Goal: Task Accomplishment & Management: Use online tool/utility

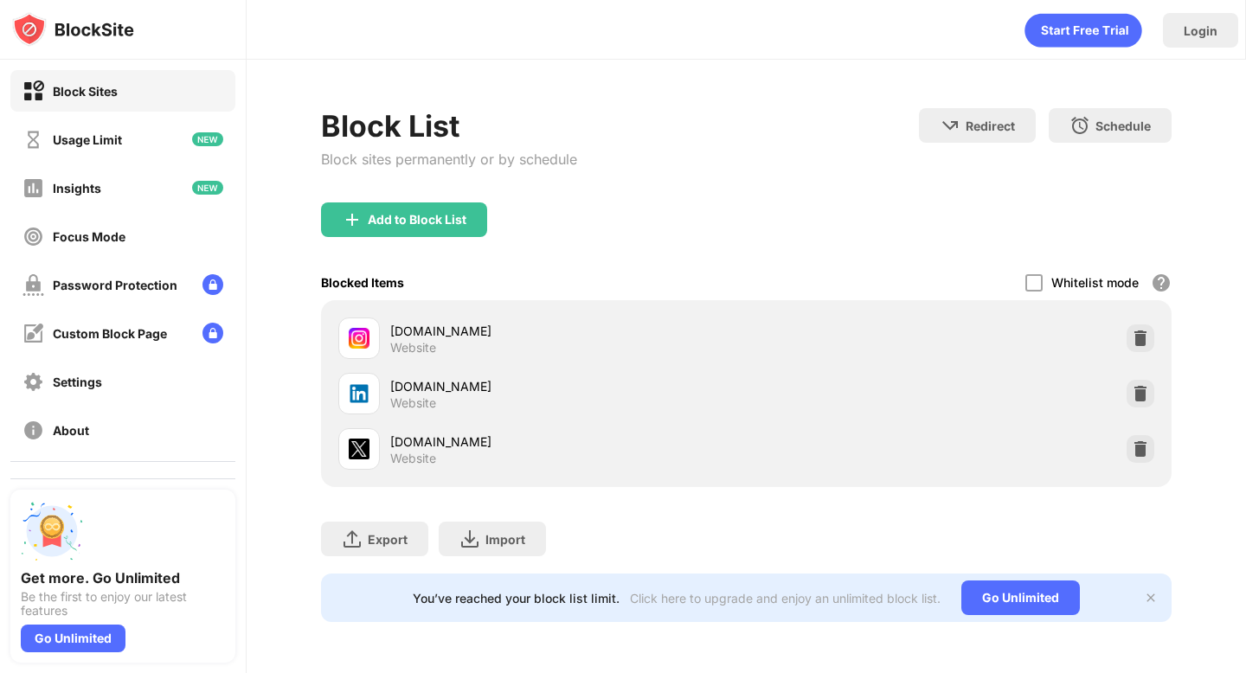
click at [782, 167] on div "Block List Block sites permanently or by schedule Redirect Choose a site to be …" at bounding box center [746, 155] width 850 height 94
click at [1141, 402] on div at bounding box center [1141, 394] width 28 height 28
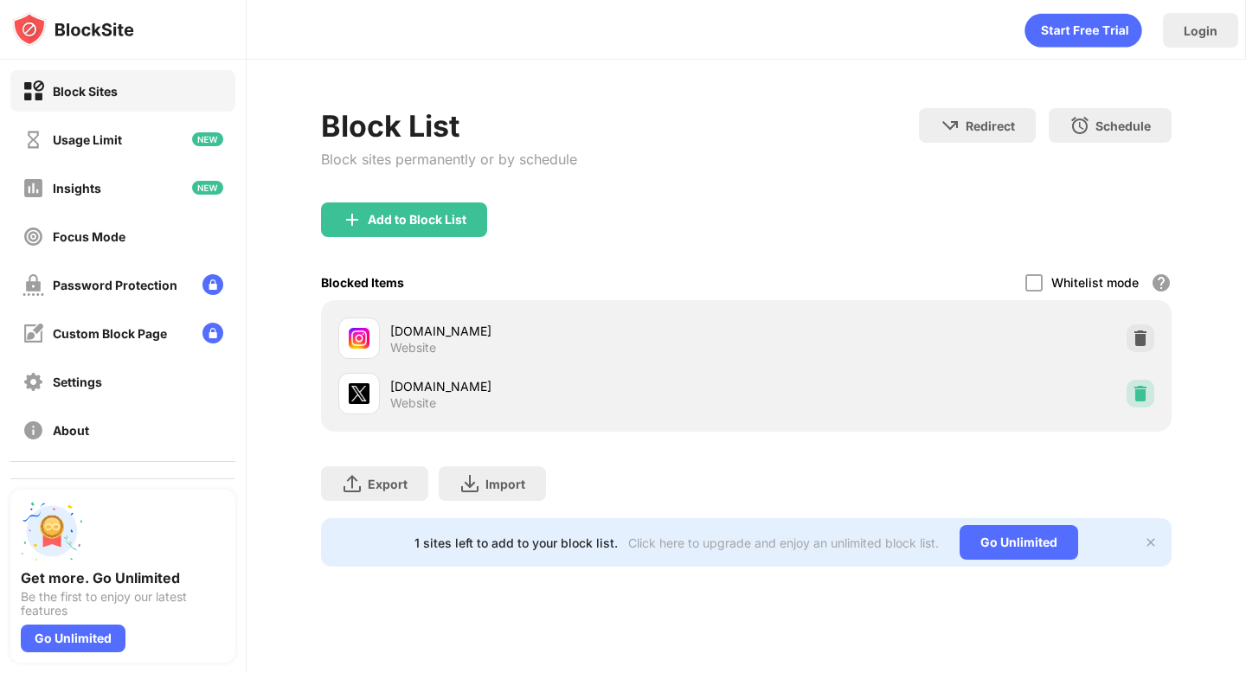
click at [1141, 402] on div at bounding box center [1141, 394] width 28 height 28
